Goal: Task Accomplishment & Management: Manage account settings

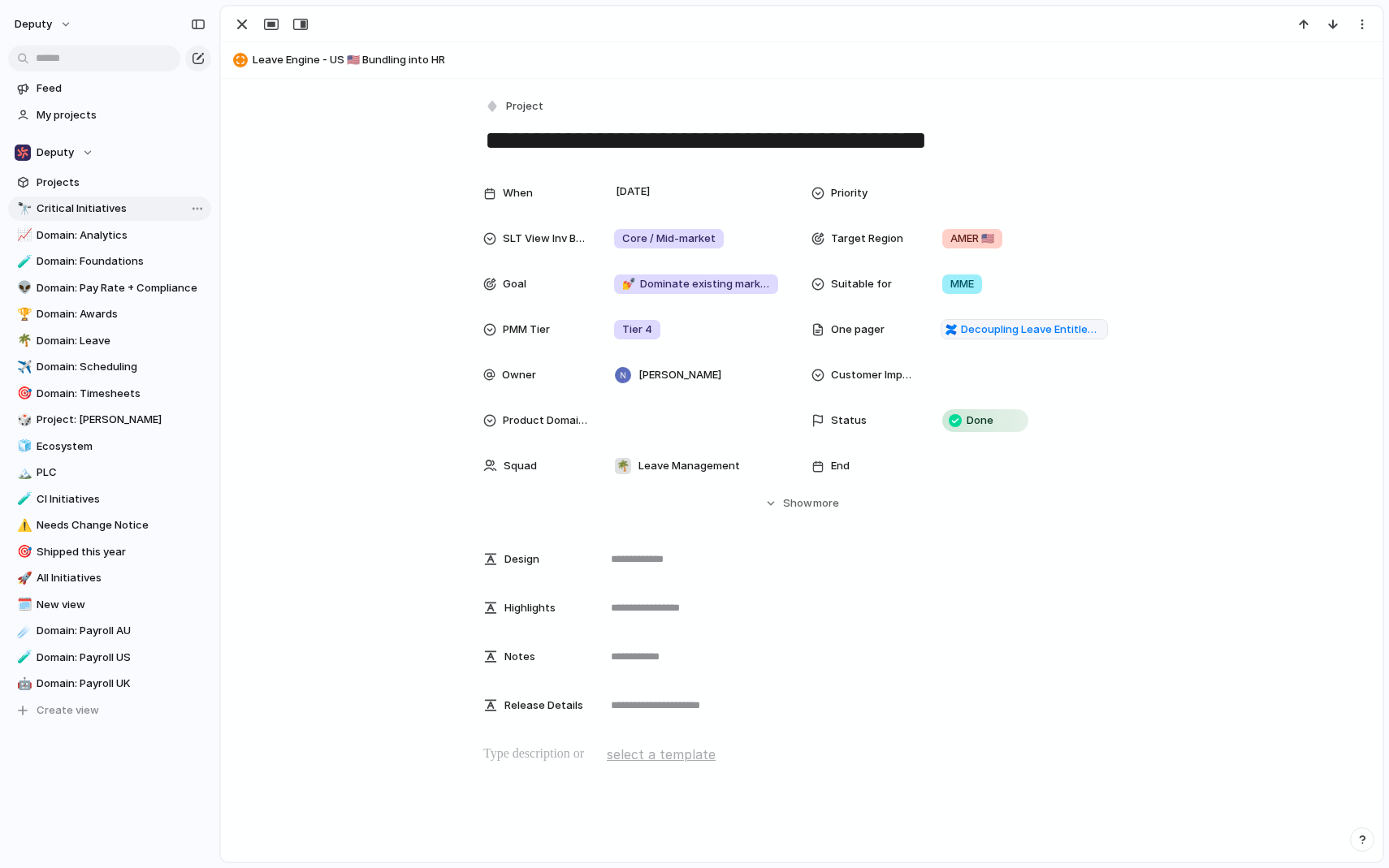
click at [72, 205] on span "Critical Initiatives" at bounding box center [121, 209] width 169 height 17
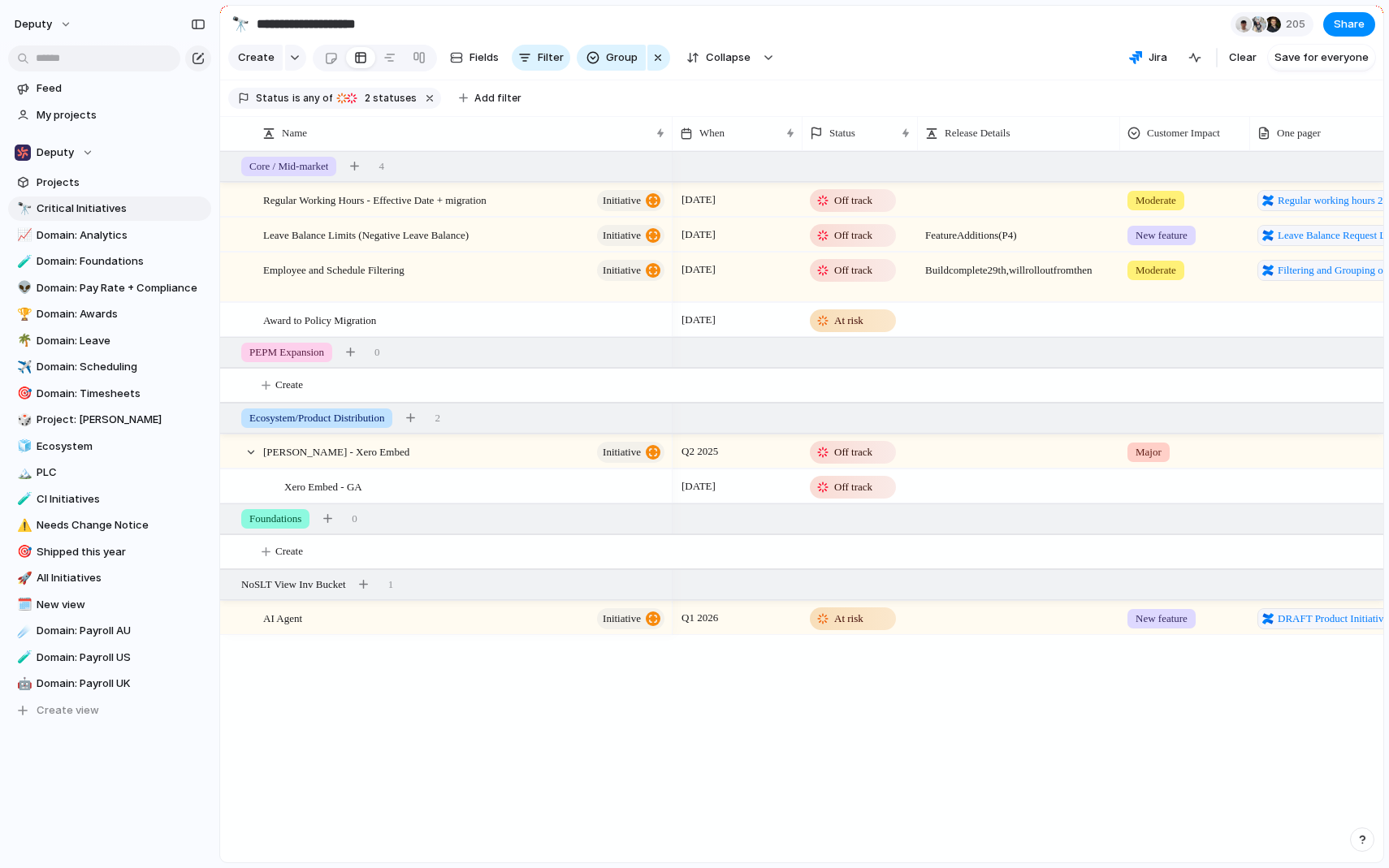
click at [366, 107] on div "Status is any of At risk Off track 2 statuses" at bounding box center [334, 99] width 213 height 22
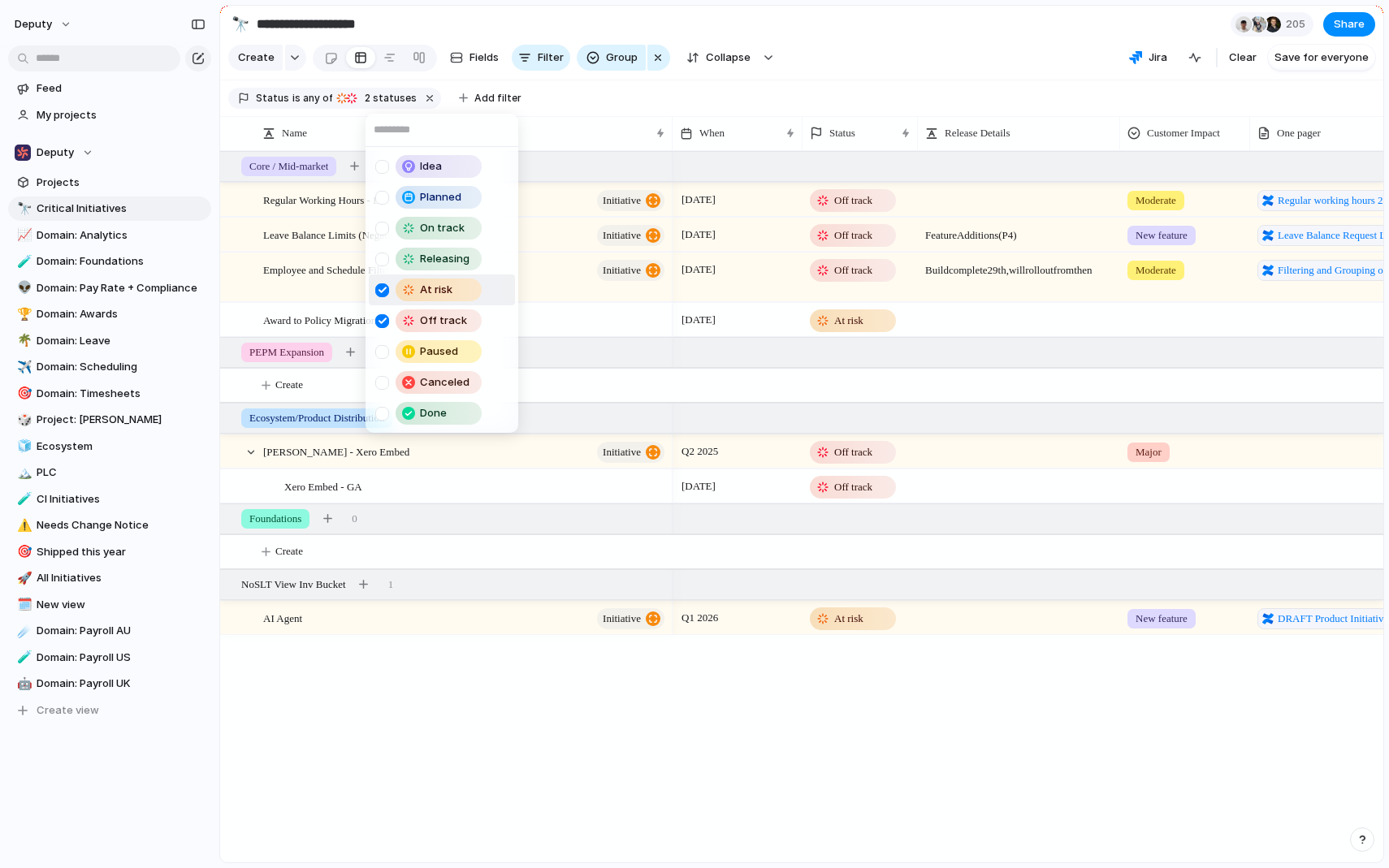
click at [378, 95] on div "Idea Planned On track Releasing At risk Off track Paused Canceled Done" at bounding box center [694, 434] width 1389 height 868
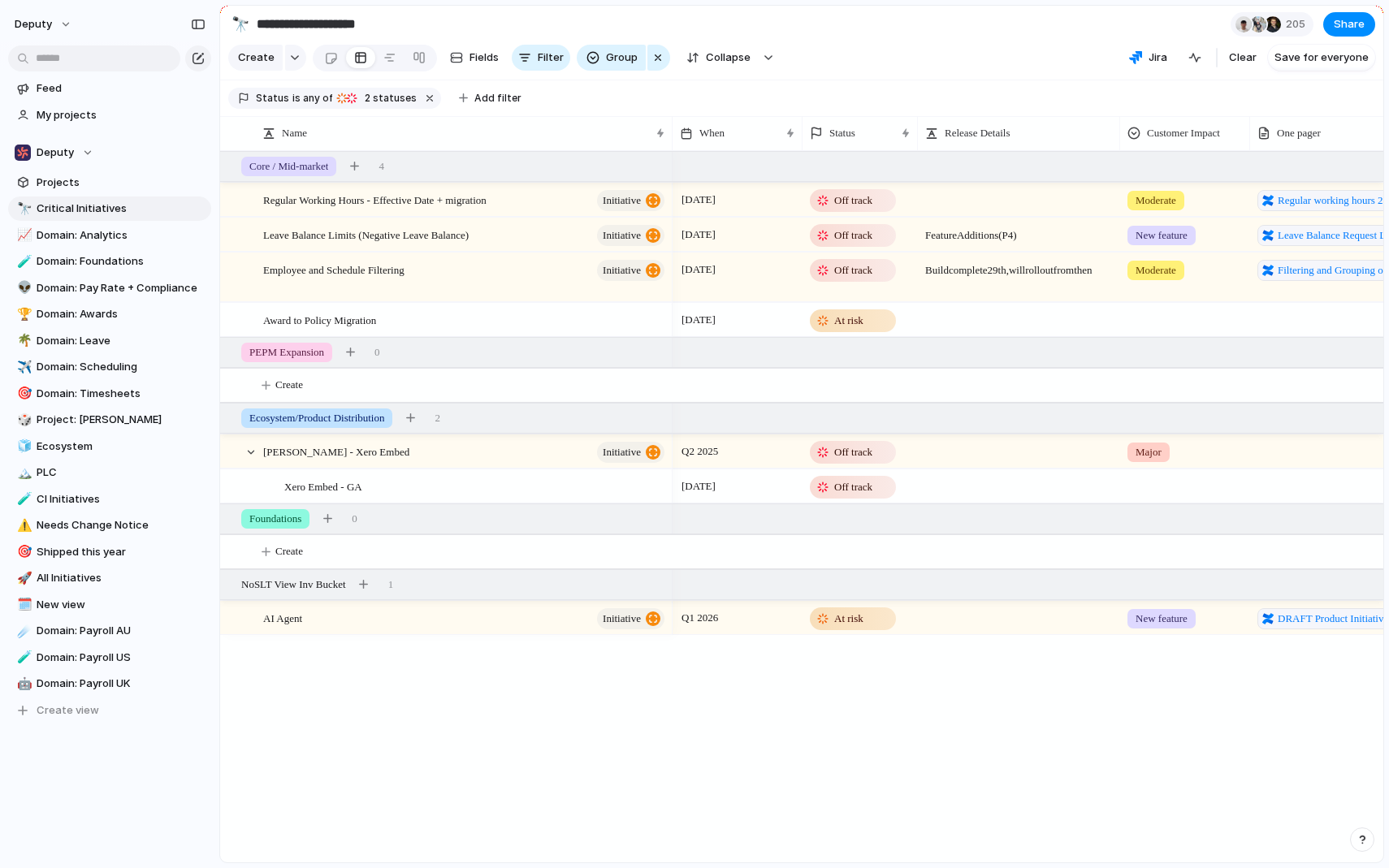
click at [378, 95] on span "2 statuses" at bounding box center [388, 98] width 57 height 15
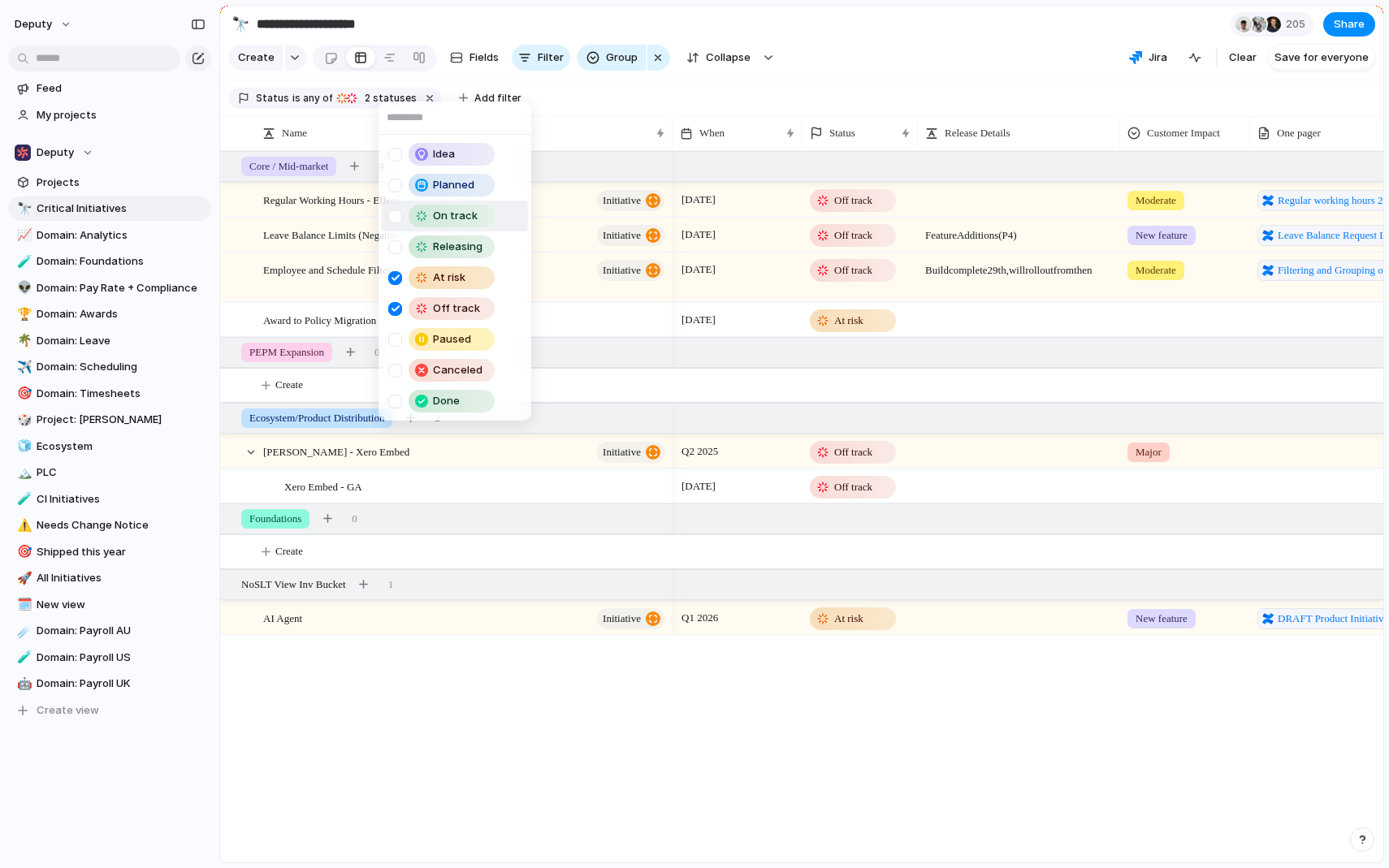
click at [394, 221] on div at bounding box center [395, 217] width 14 height 14
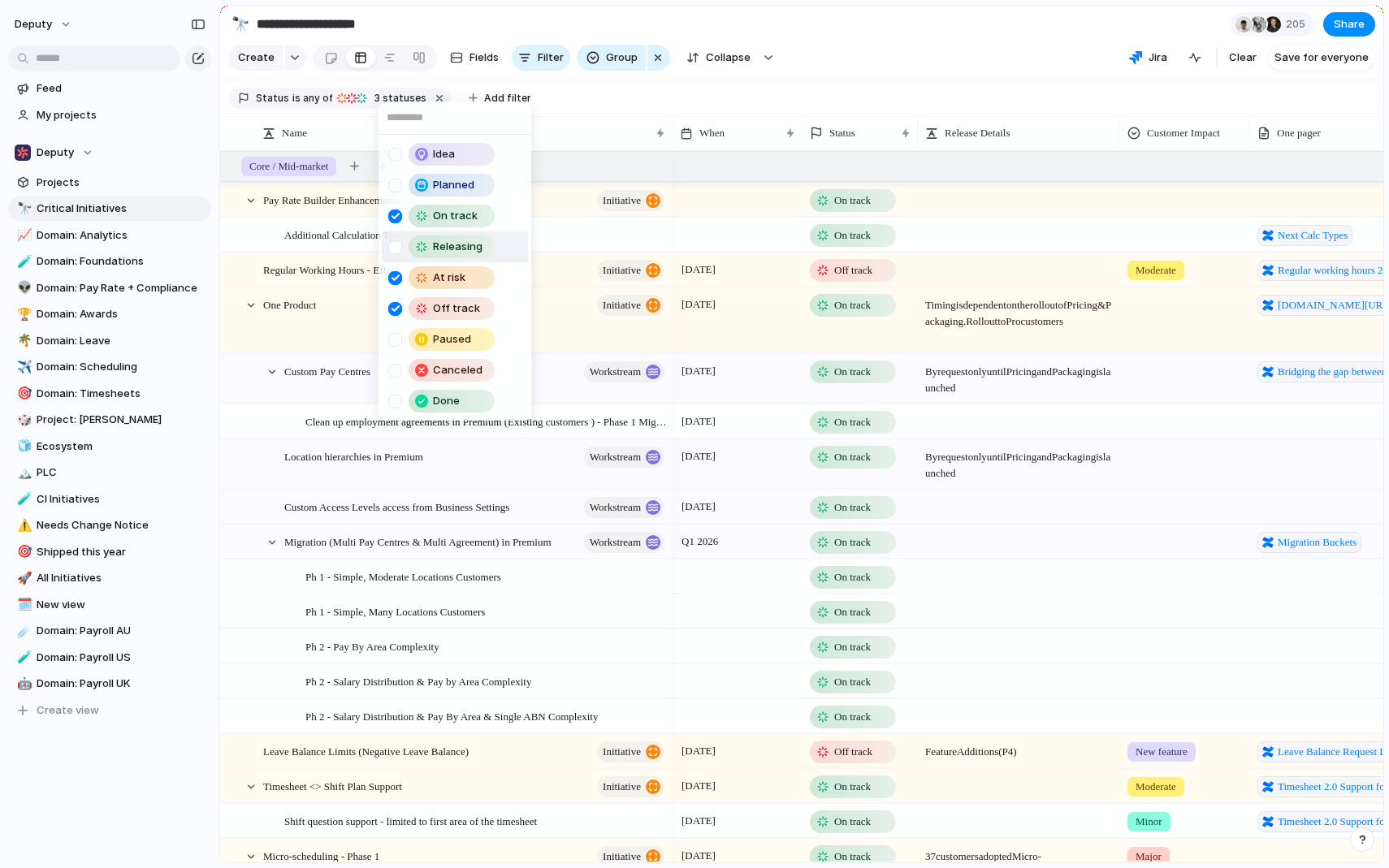
click at [396, 246] on div at bounding box center [395, 247] width 14 height 14
click at [871, 42] on div "Idea Planned On track Releasing At risk Off track Paused Canceled Done" at bounding box center [694, 434] width 1389 height 868
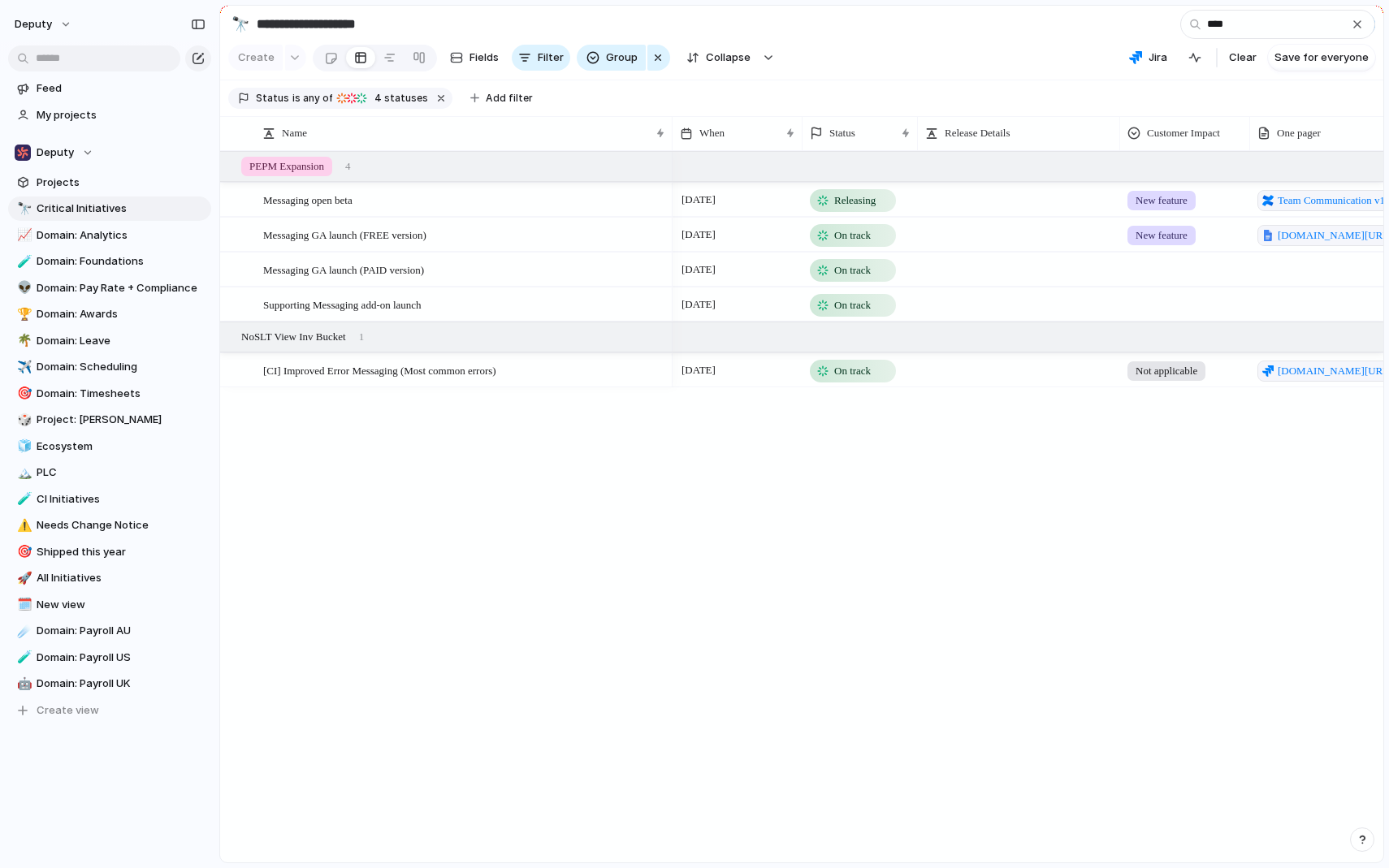
type input "****"
click at [855, 242] on span "On track" at bounding box center [852, 235] width 36 height 17
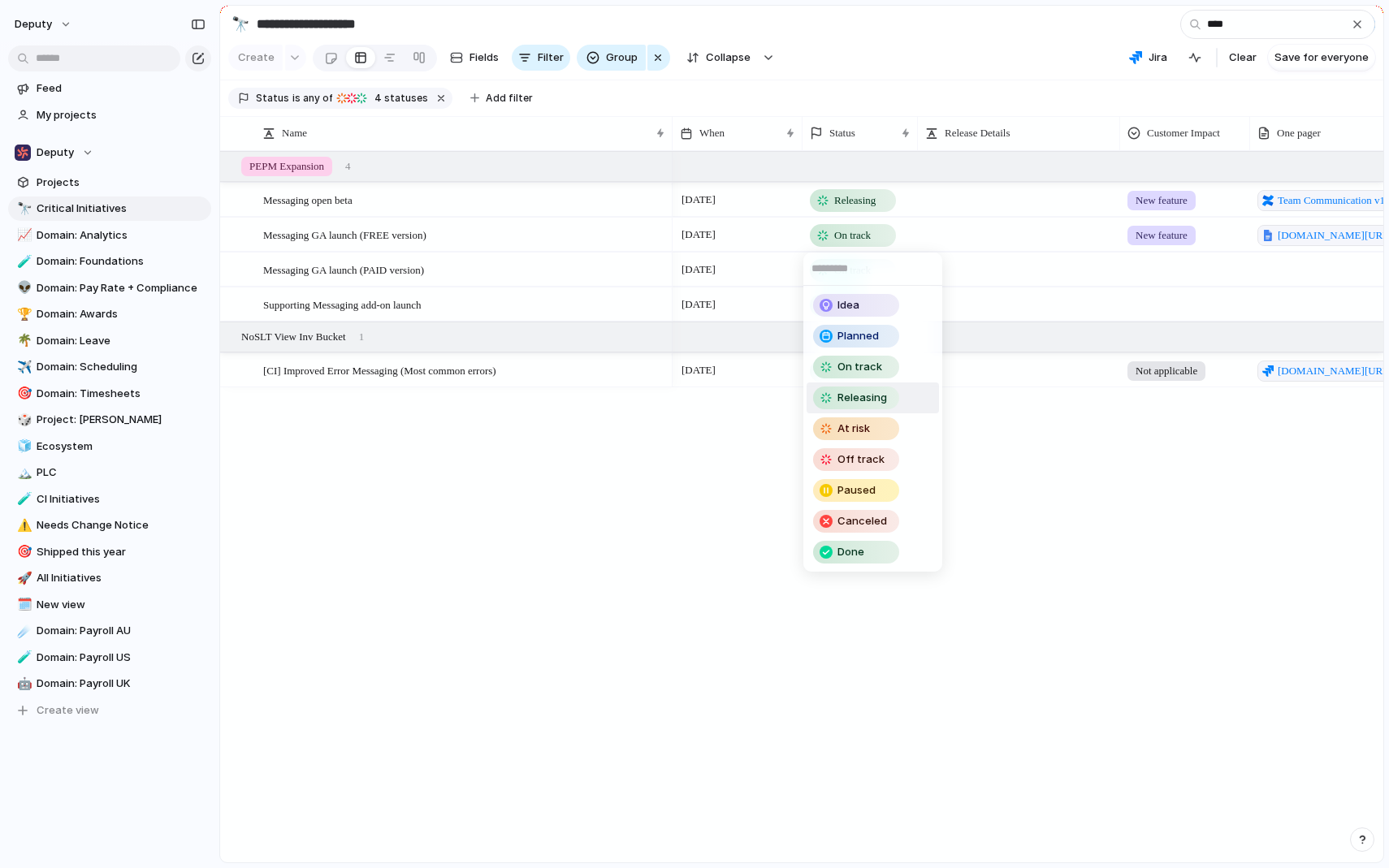
click at [900, 395] on div "Releasing" at bounding box center [860, 398] width 92 height 23
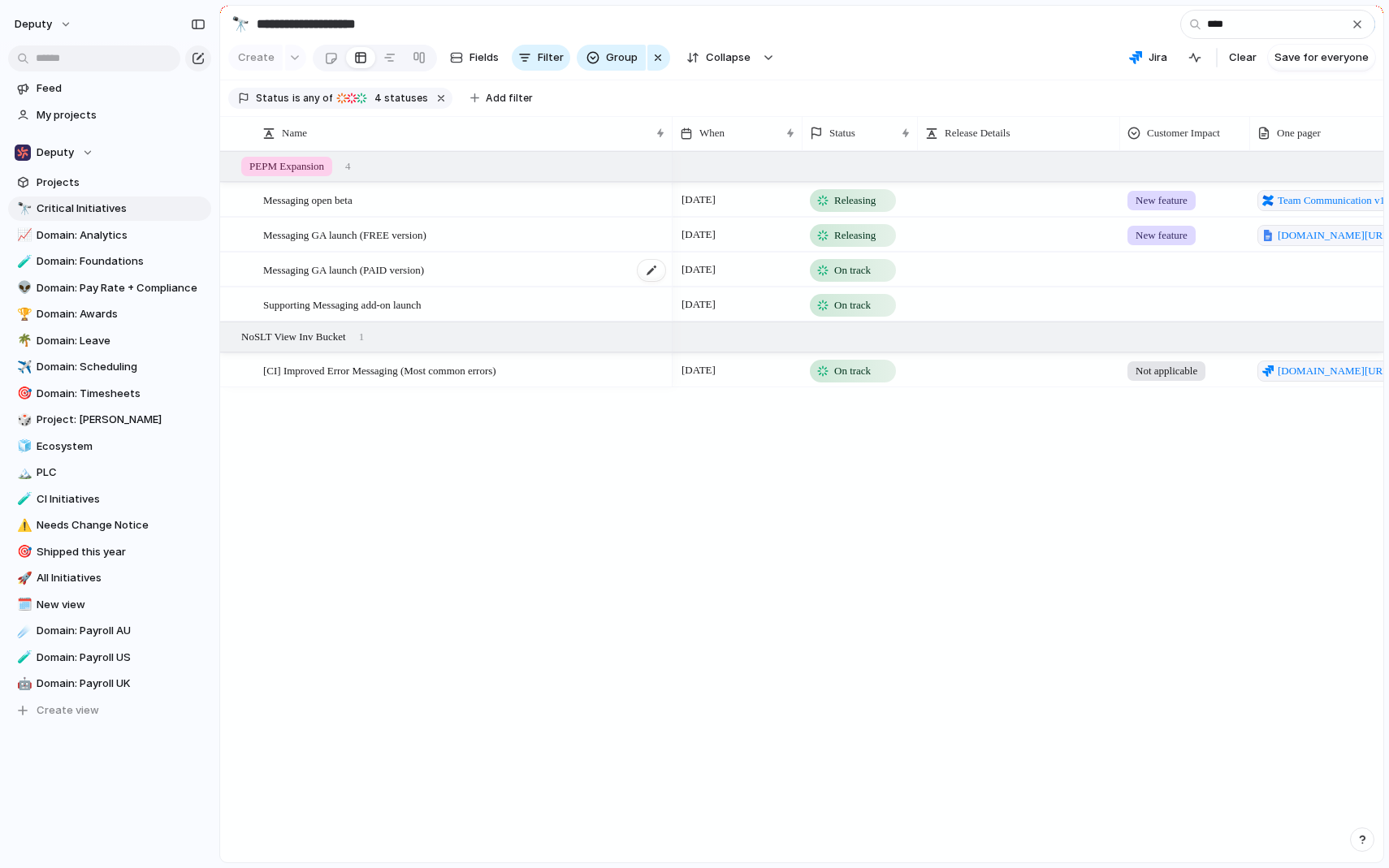
click at [507, 269] on div "Messaging GA launch (PAID version)" at bounding box center [466, 270] width 404 height 33
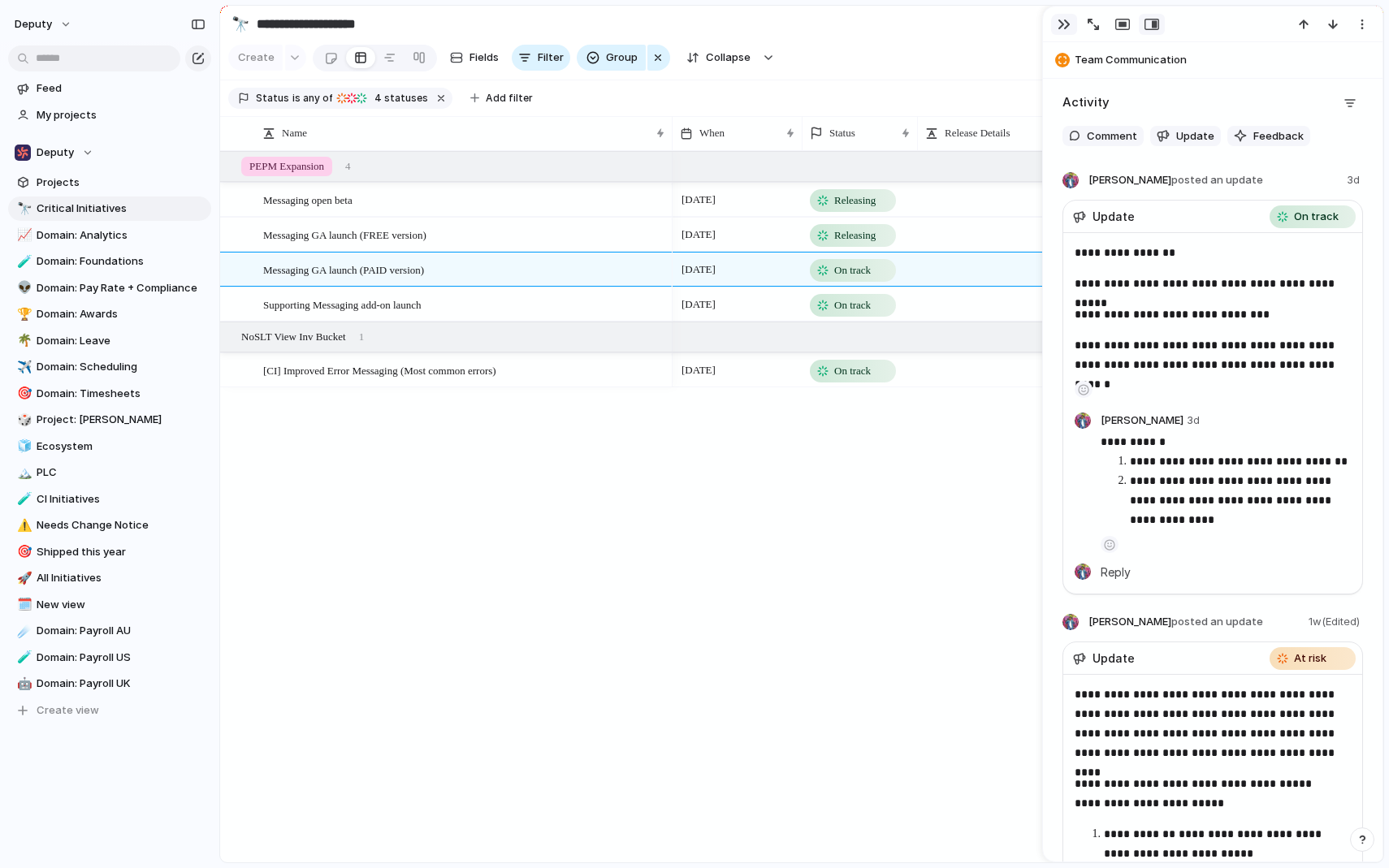
click at [1058, 25] on div "button" at bounding box center [1064, 24] width 13 height 13
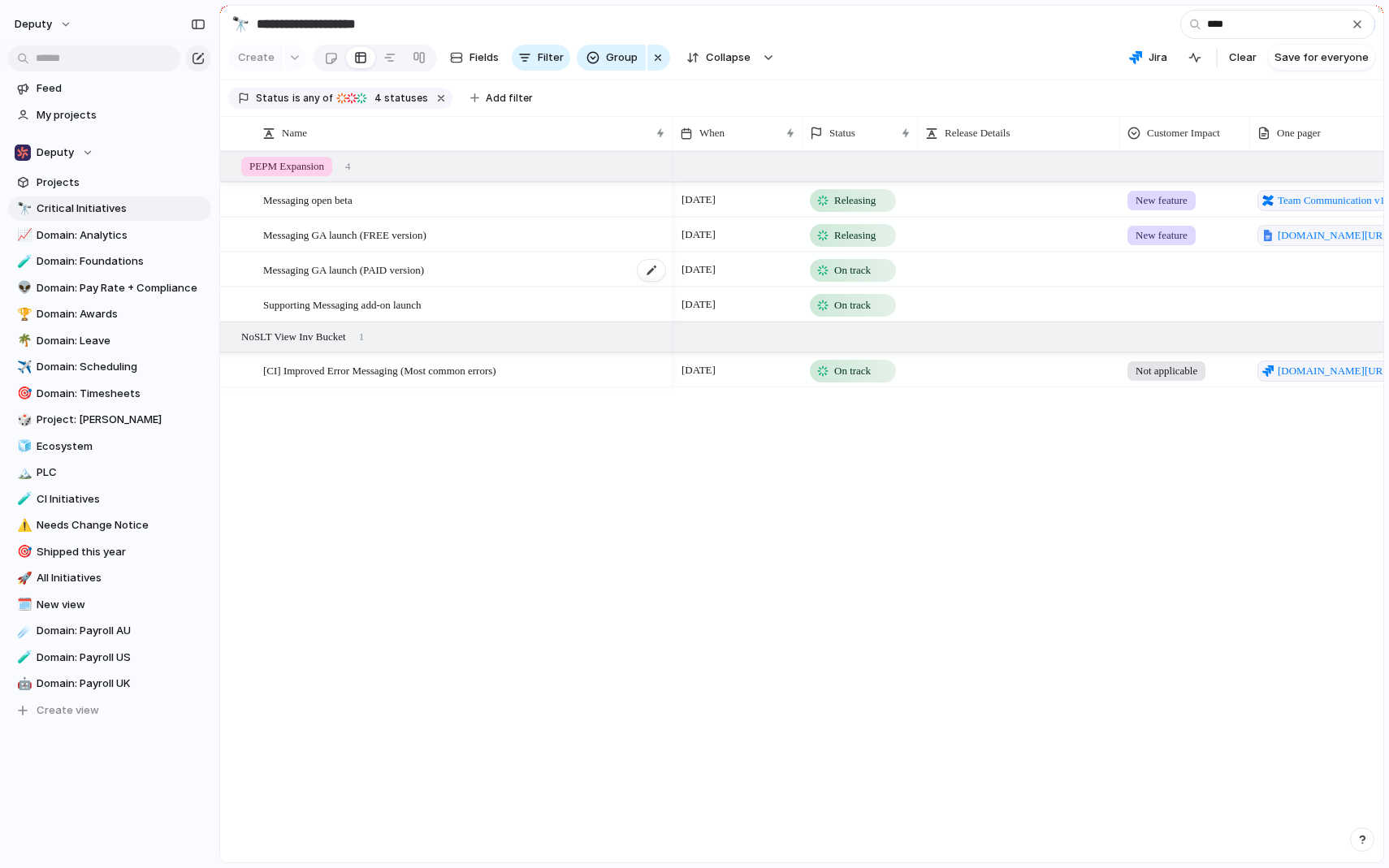
click at [478, 259] on div "Messaging GA launch (PAID version)" at bounding box center [466, 270] width 404 height 33
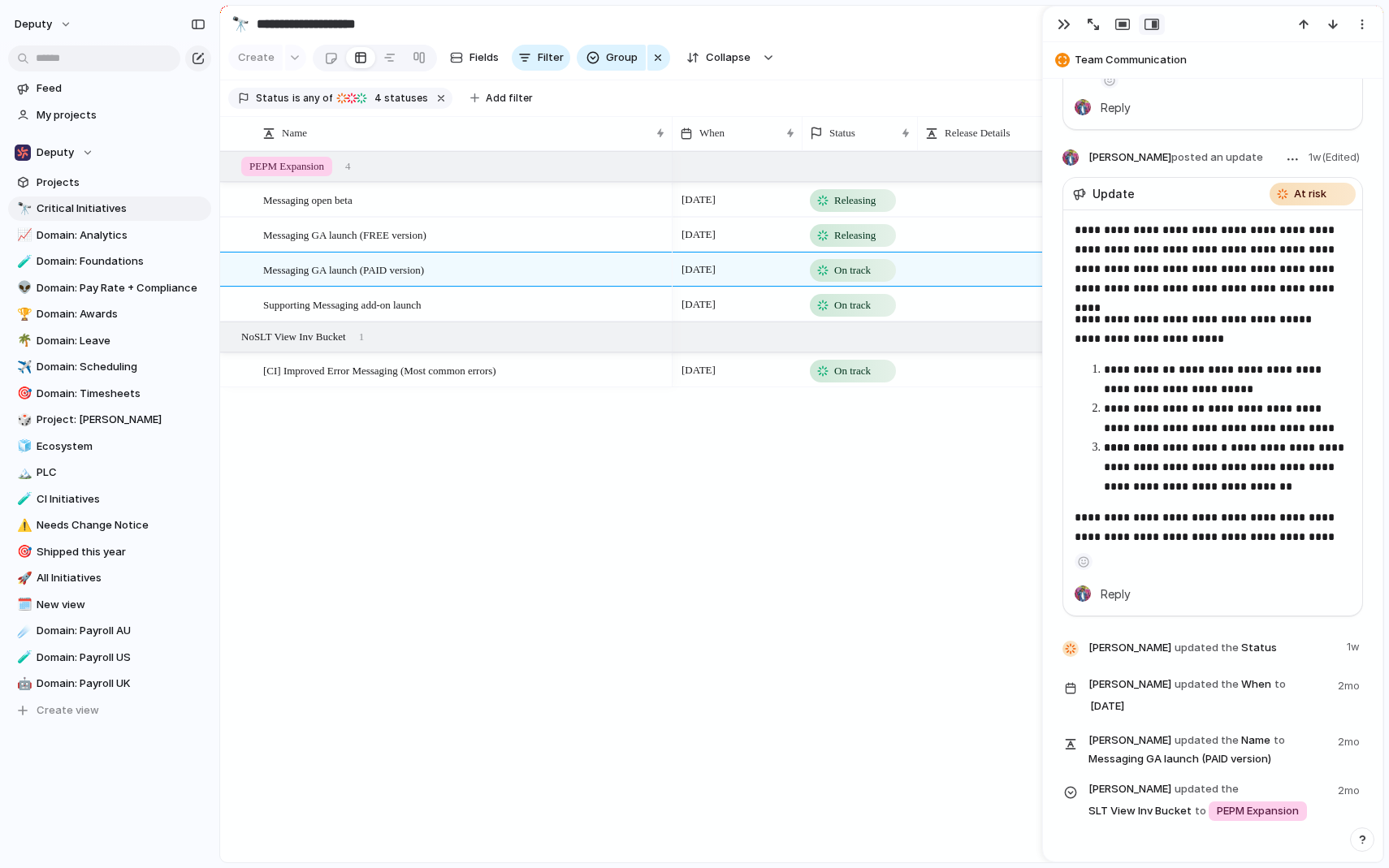
scroll to position [873, 0]
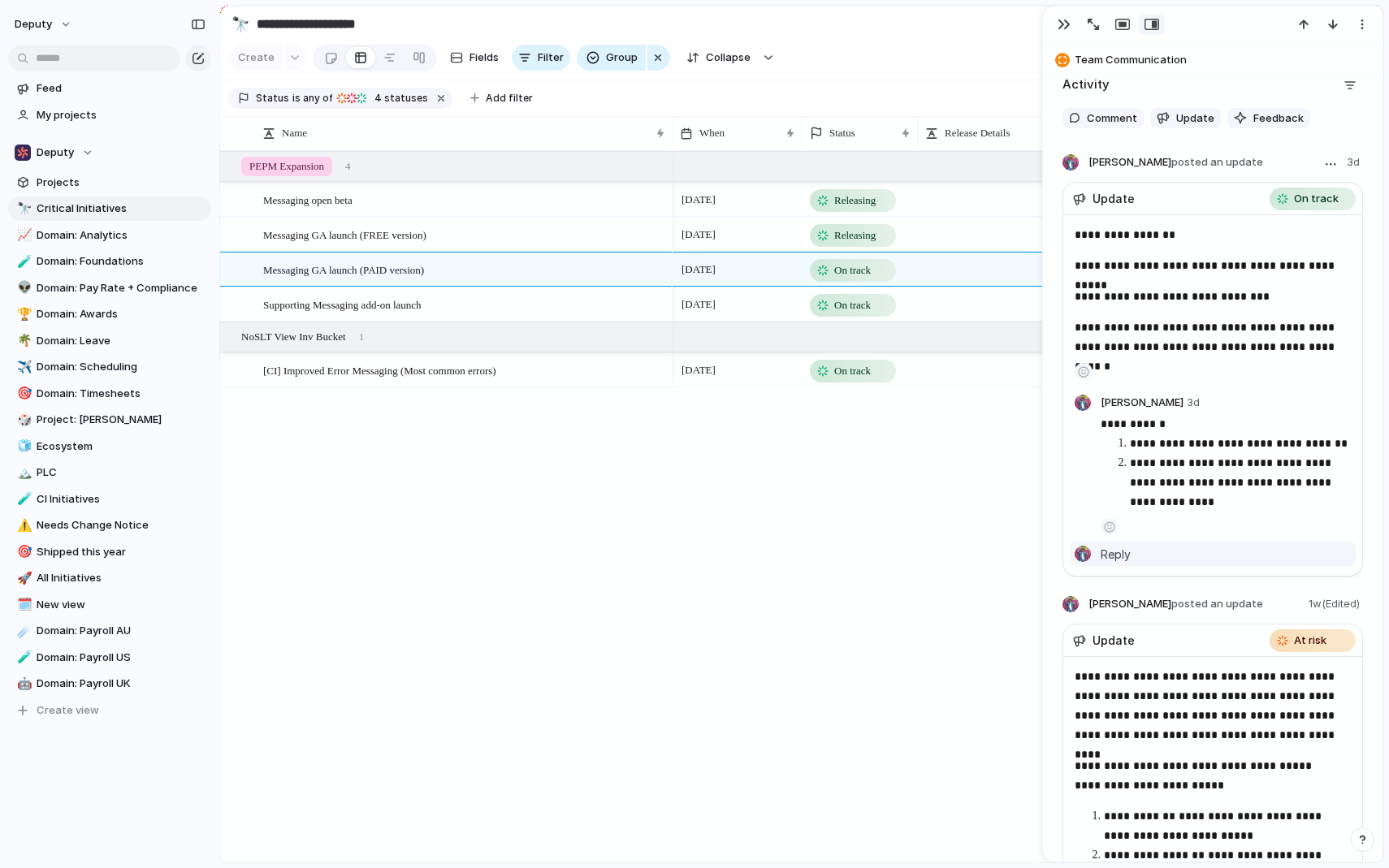
click at [1135, 553] on div "Raun Bahl Reply" at bounding box center [1225, 554] width 250 height 18
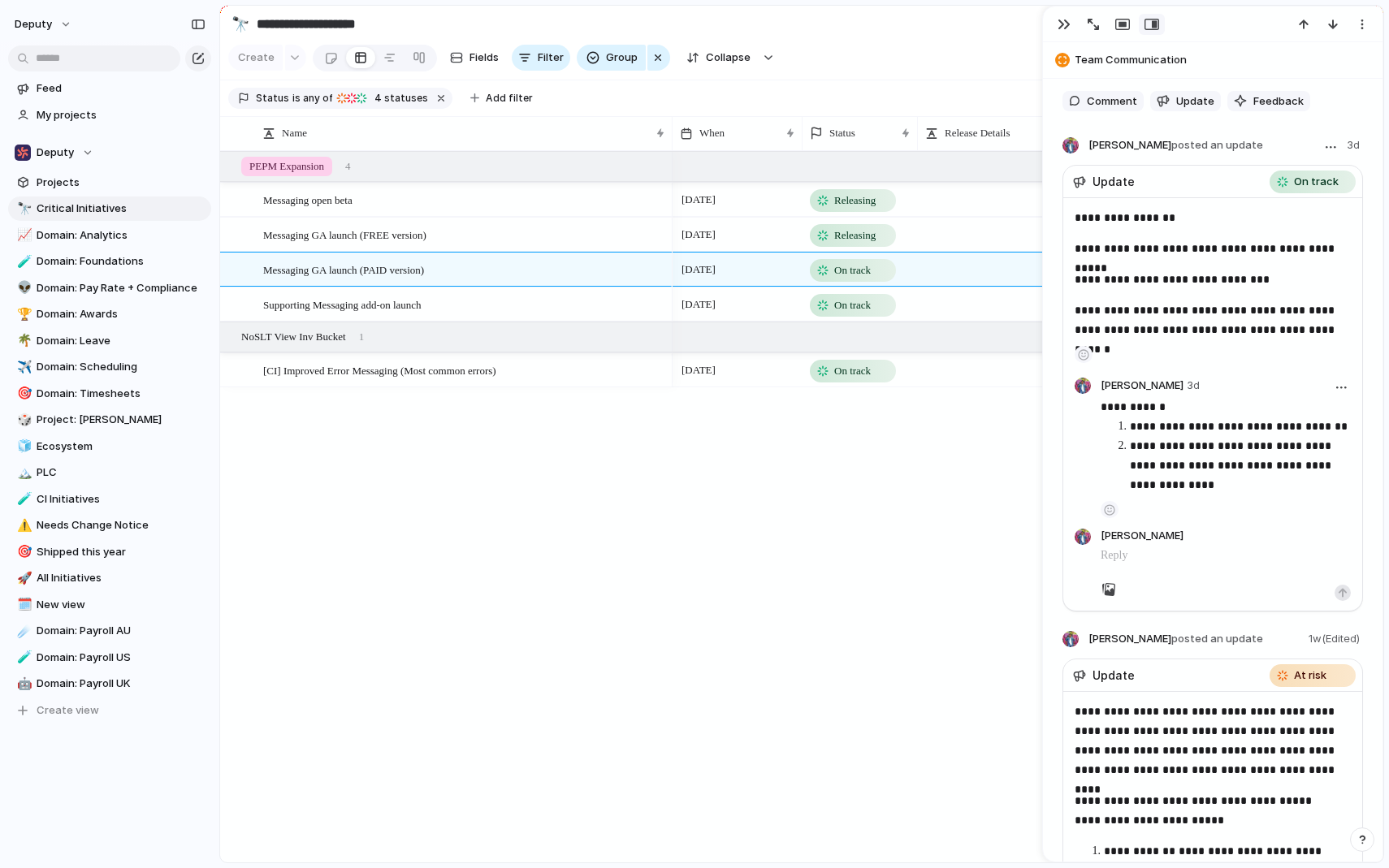
scroll to position [831, 0]
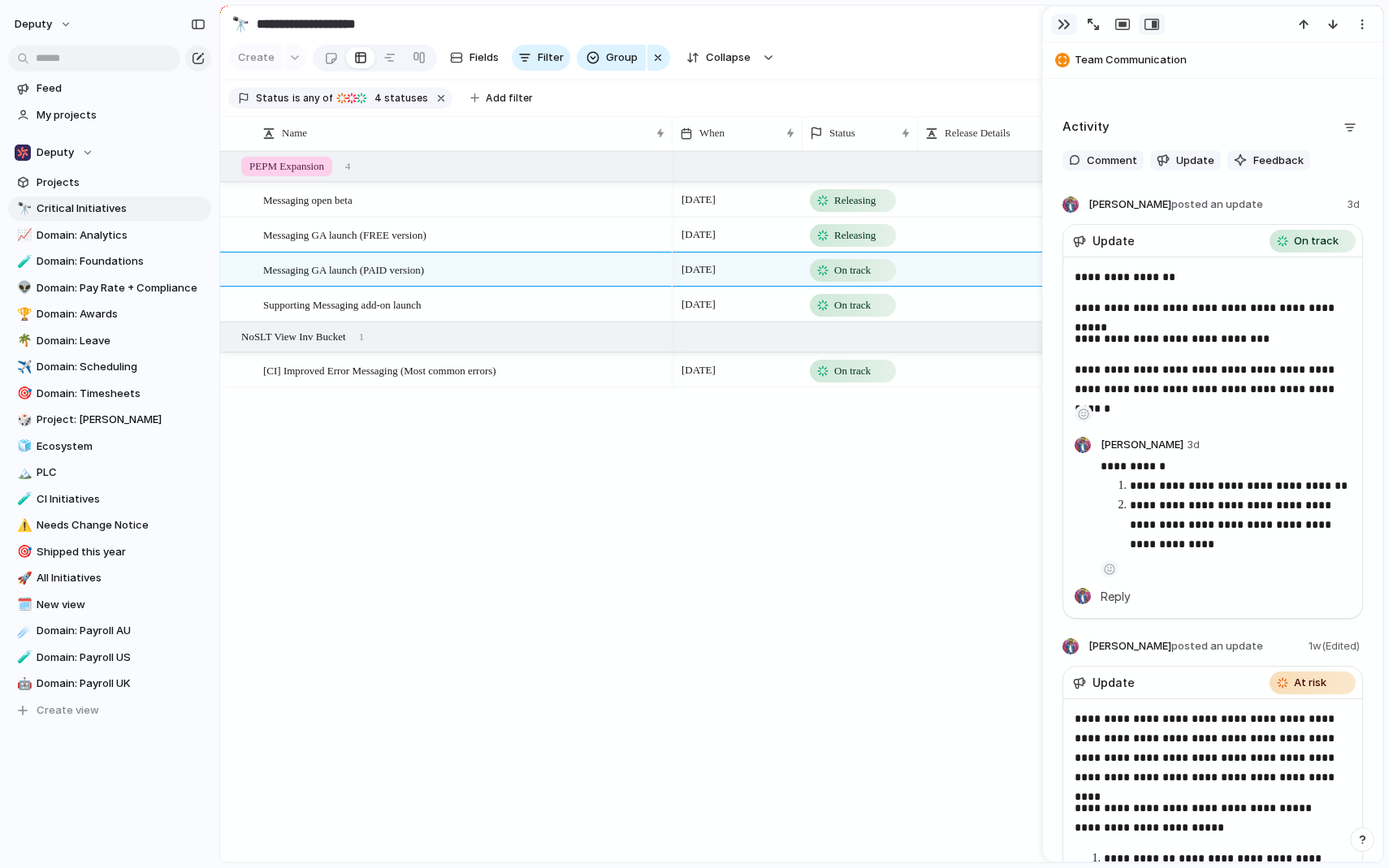
click at [1062, 23] on div "button" at bounding box center [1064, 24] width 13 height 13
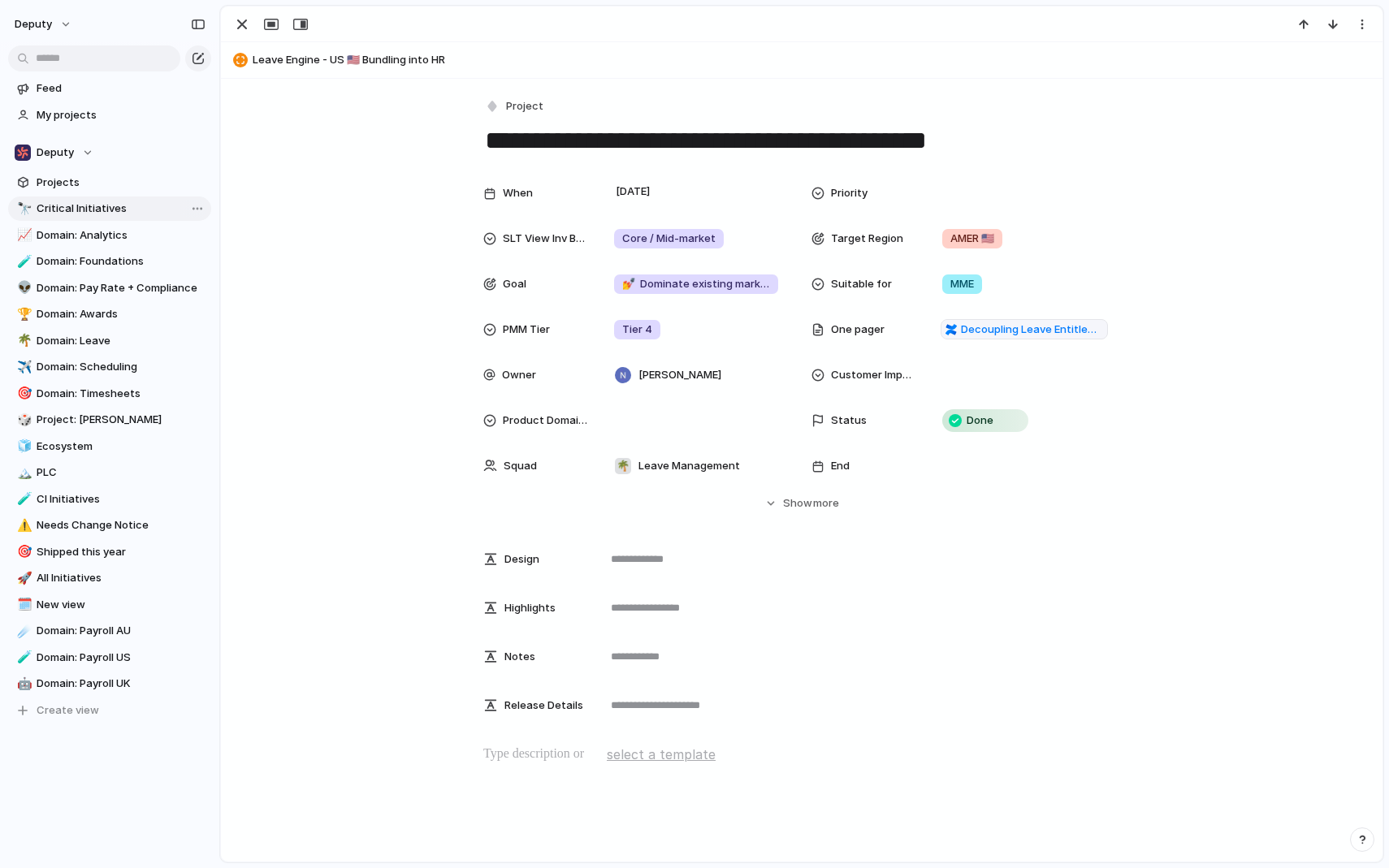
click at [77, 200] on link "🔭 Critical Initiatives" at bounding box center [109, 209] width 203 height 24
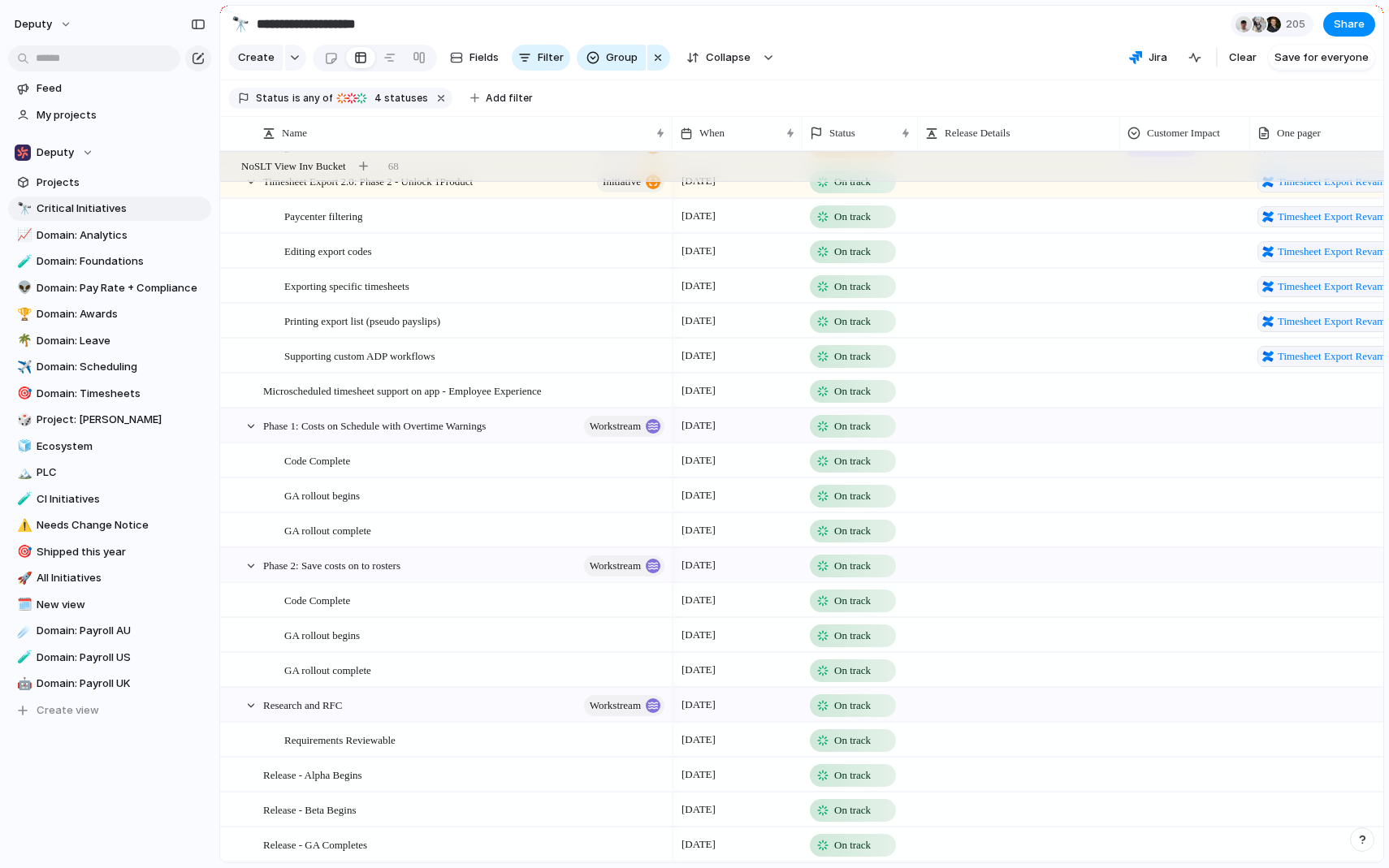
scroll to position [5396, 0]
